Goal: Task Accomplishment & Management: Manage account settings

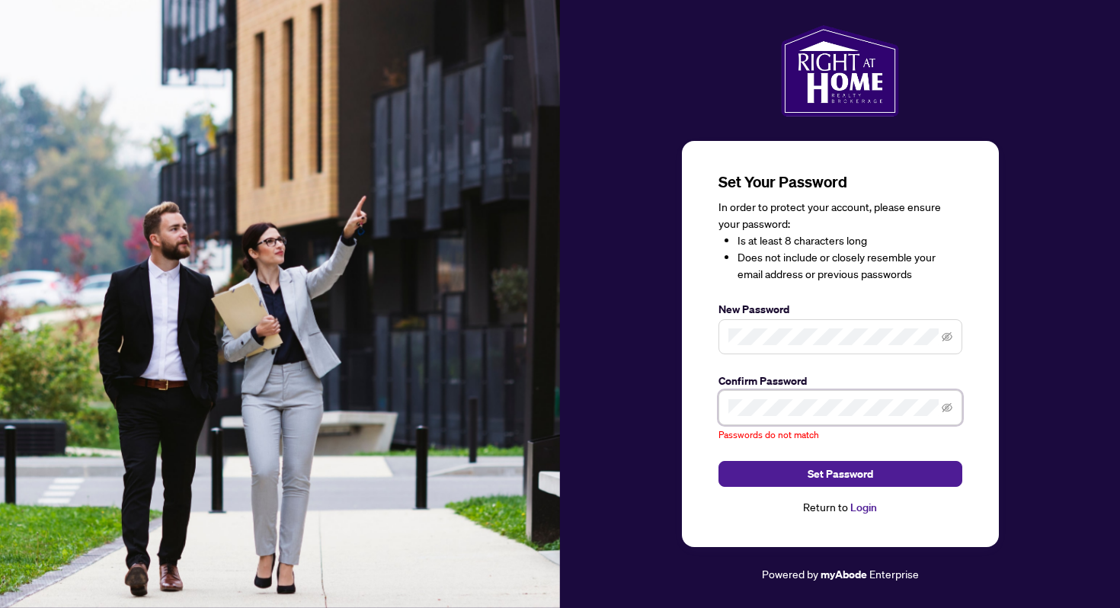
click at [645, 404] on div "Set Your Password In order to protect your account, please ensure your password…" at bounding box center [840, 304] width 560 height 559
click at [946, 409] on icon "eye-invisible" at bounding box center [947, 407] width 11 height 9
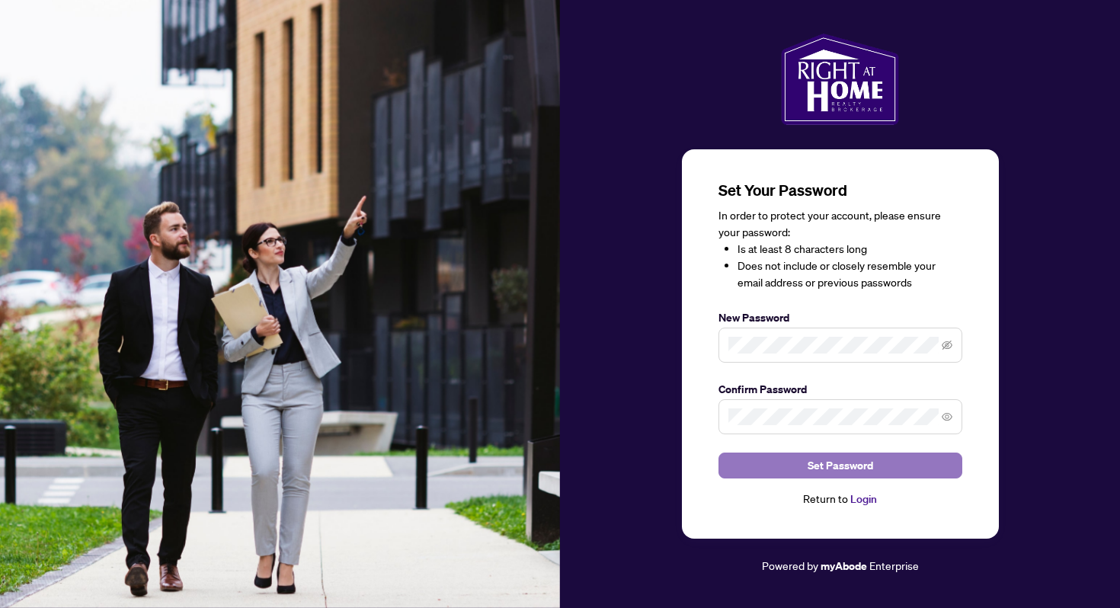
click at [838, 472] on span "Set Password" at bounding box center [841, 465] width 66 height 24
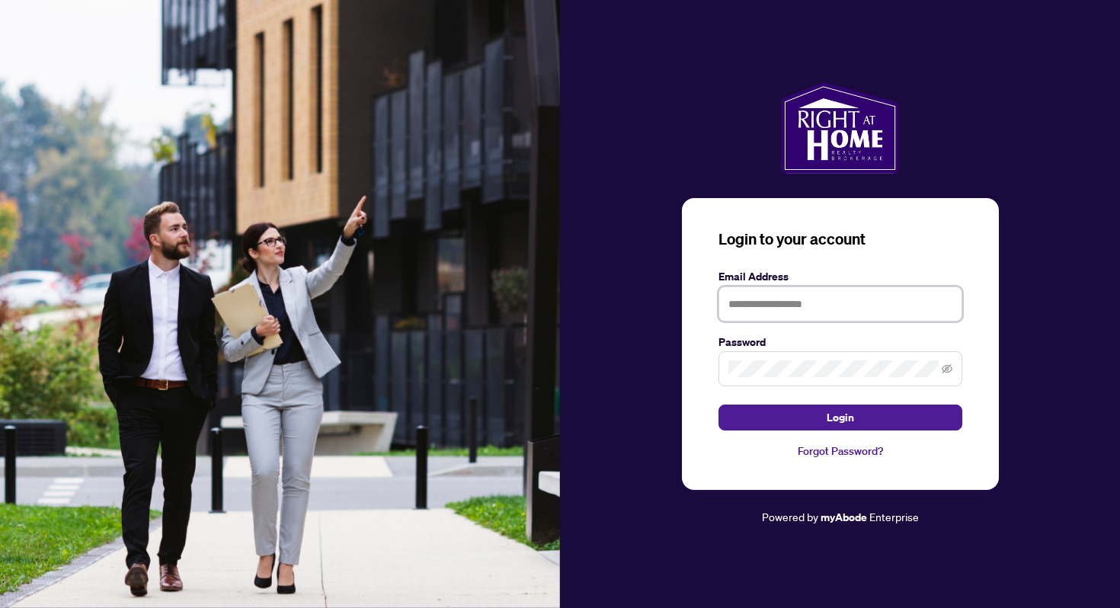
click at [770, 312] on input "text" at bounding box center [841, 304] width 244 height 35
type input "**********"
click at [951, 368] on icon "eye-invisible" at bounding box center [947, 368] width 11 height 9
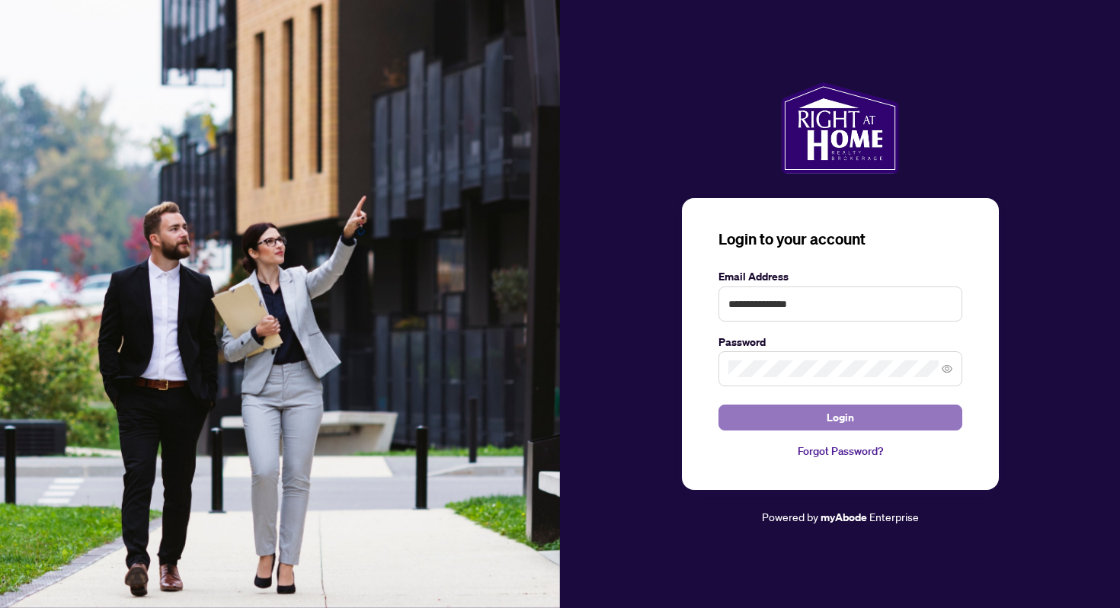
click at [800, 418] on button "Login" at bounding box center [841, 418] width 244 height 26
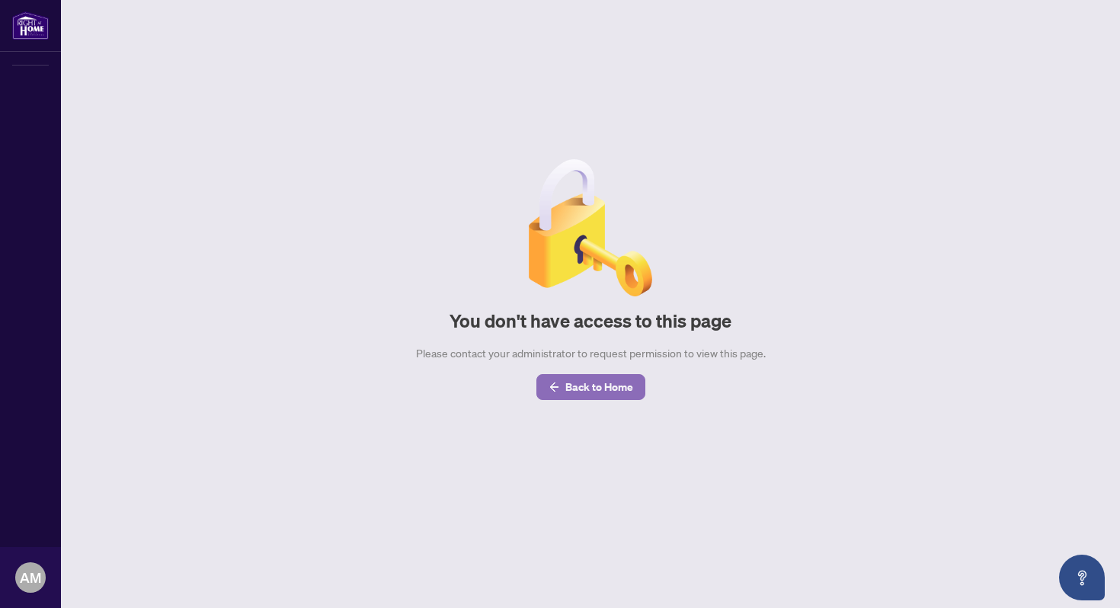
click at [600, 390] on span "Back to Home" at bounding box center [599, 387] width 68 height 24
click at [596, 390] on span "Back to Home" at bounding box center [599, 387] width 68 height 24
click at [592, 390] on span "Back to Home" at bounding box center [599, 387] width 68 height 24
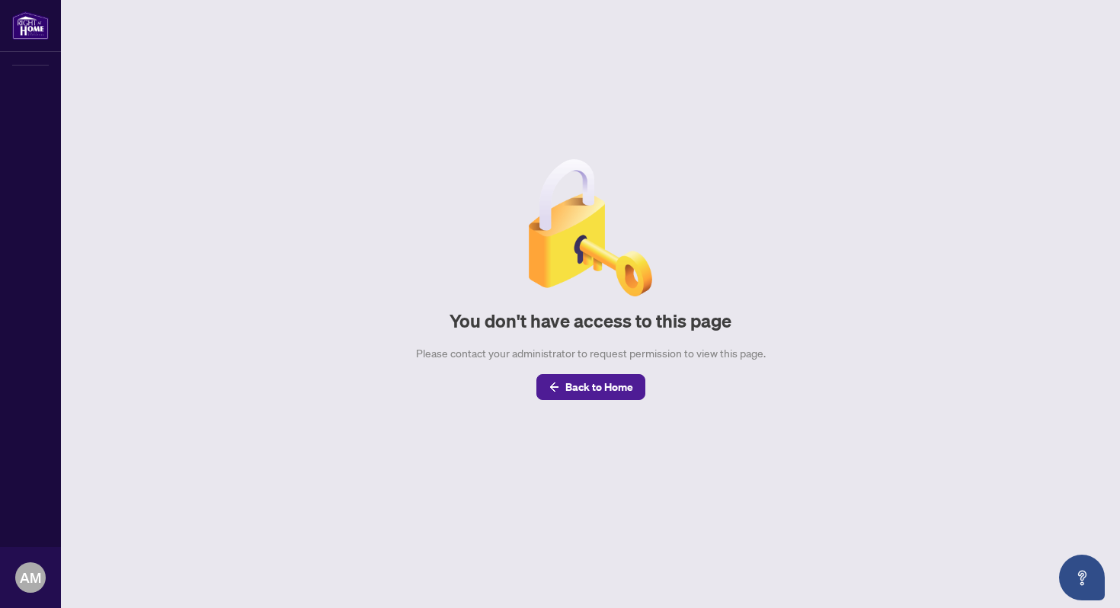
click at [592, 390] on span "Back to Home" at bounding box center [599, 387] width 68 height 24
